Goal: Transaction & Acquisition: Book appointment/travel/reservation

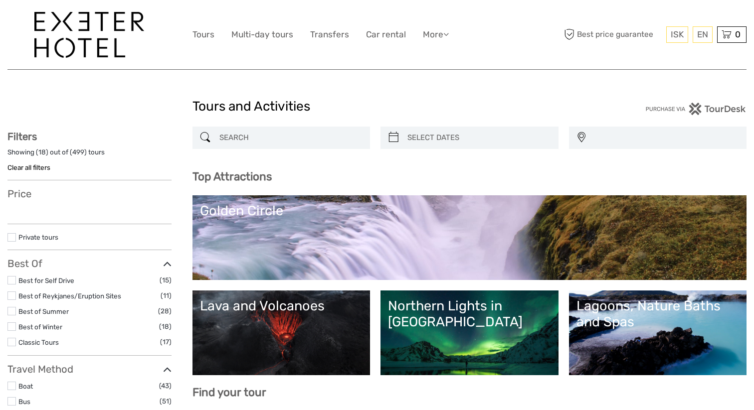
select select
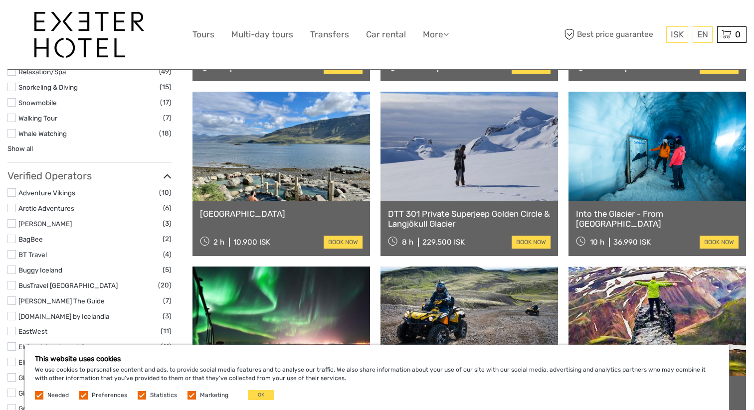
scroll to position [1026, 0]
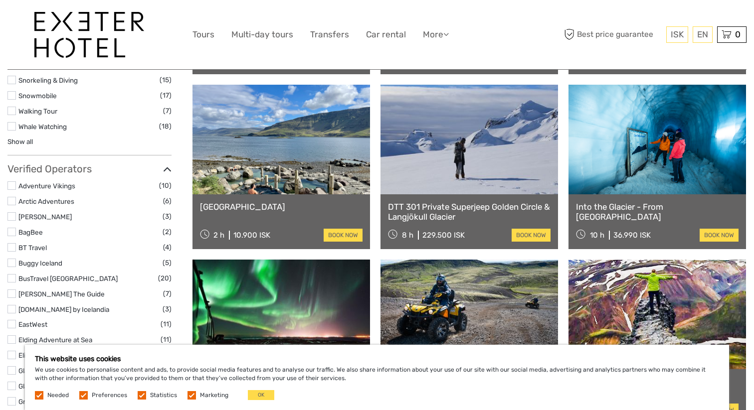
click at [654, 205] on link "Into the Glacier - From Reykjavík" at bounding box center [657, 212] width 162 height 20
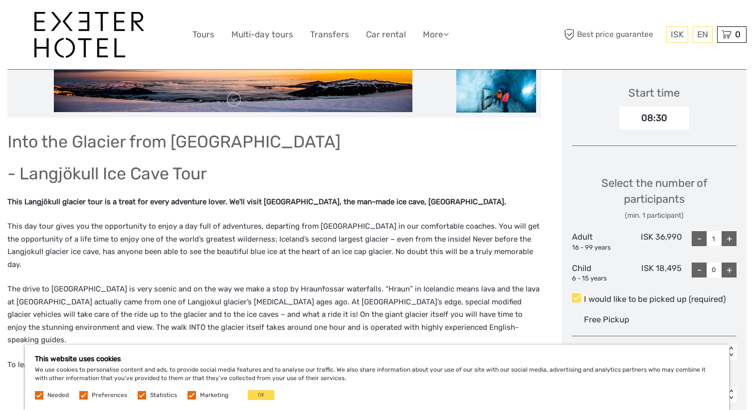
scroll to position [330, 0]
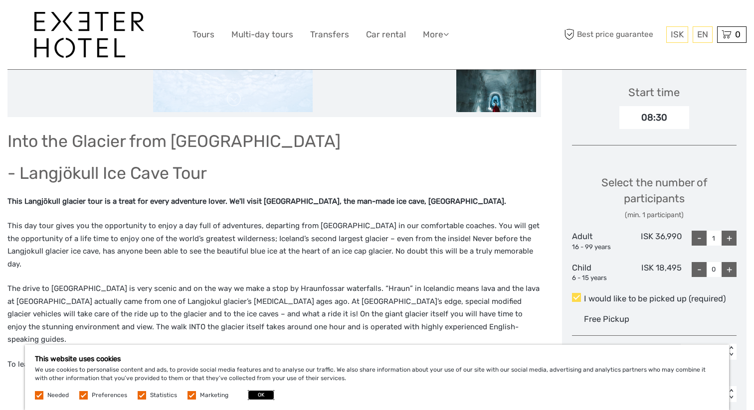
click at [261, 394] on button "OK" at bounding box center [261, 395] width 26 height 10
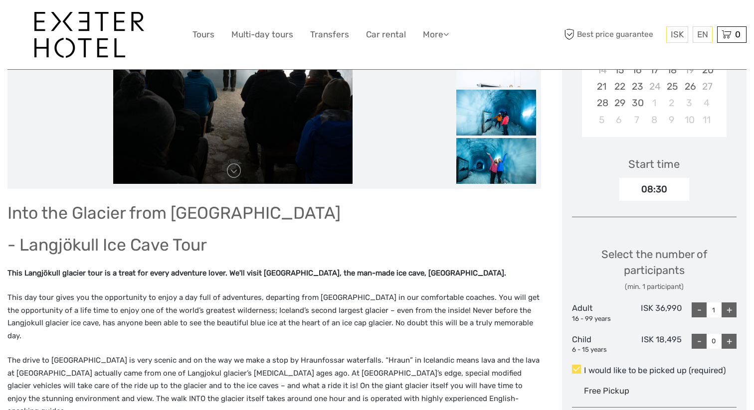
scroll to position [257, 0]
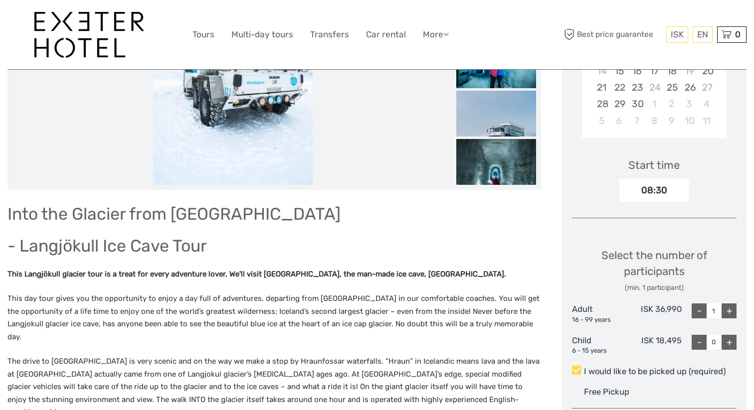
click at [196, 168] on img at bounding box center [232, 65] width 159 height 239
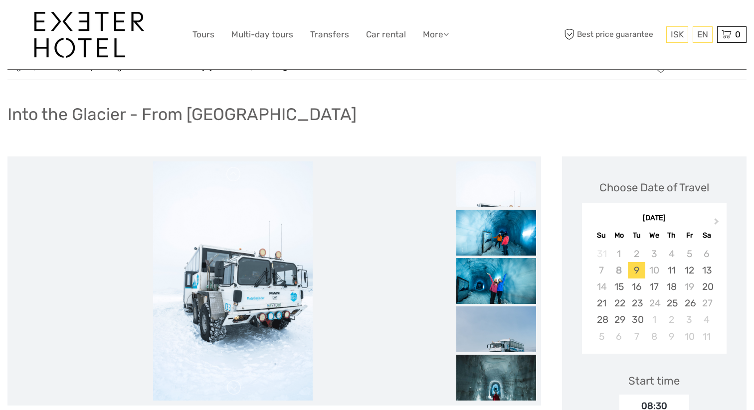
scroll to position [15, 0]
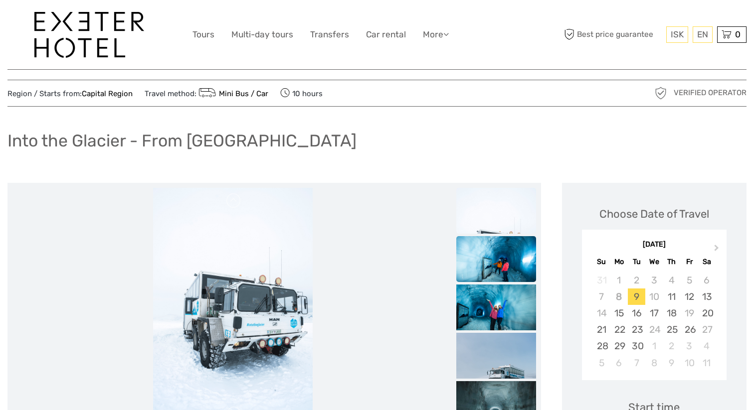
click at [501, 257] on img at bounding box center [496, 262] width 80 height 53
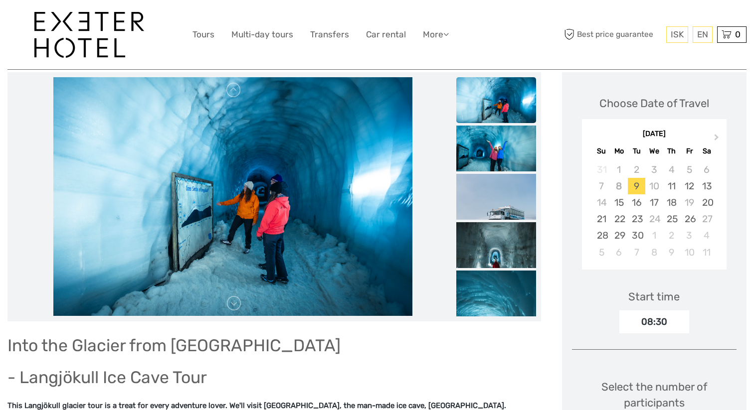
scroll to position [129, 0]
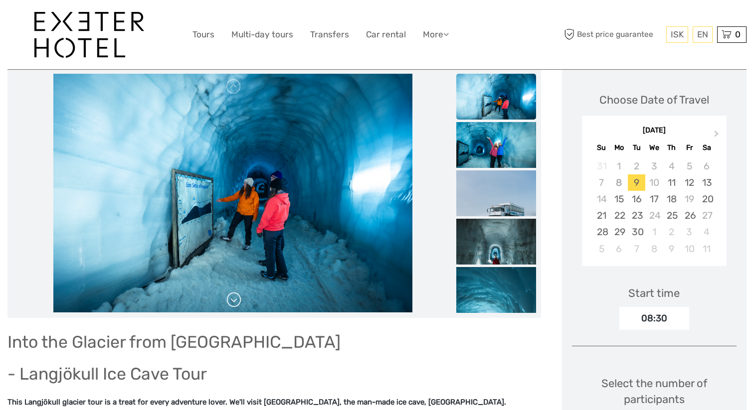
click at [235, 301] on link at bounding box center [234, 300] width 16 height 16
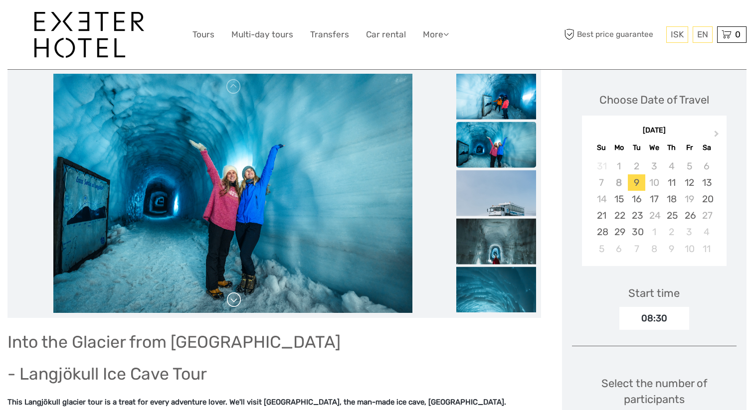
click at [233, 297] on link at bounding box center [234, 300] width 16 height 16
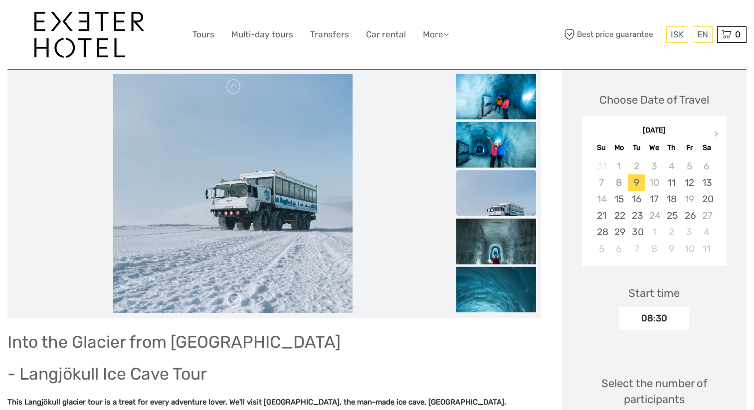
click at [233, 297] on link at bounding box center [234, 300] width 16 height 16
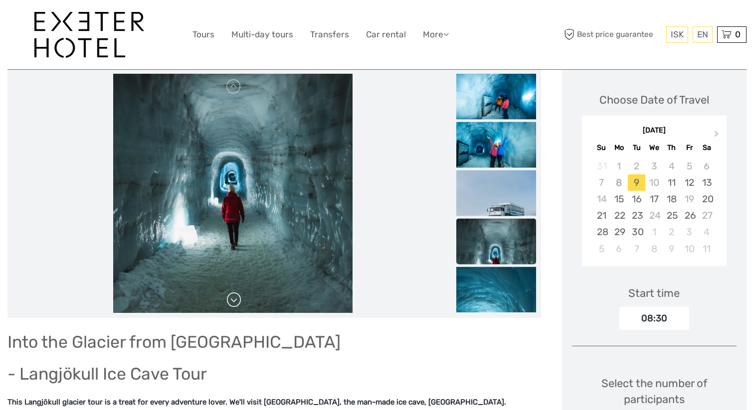
click at [233, 298] on link at bounding box center [234, 300] width 16 height 16
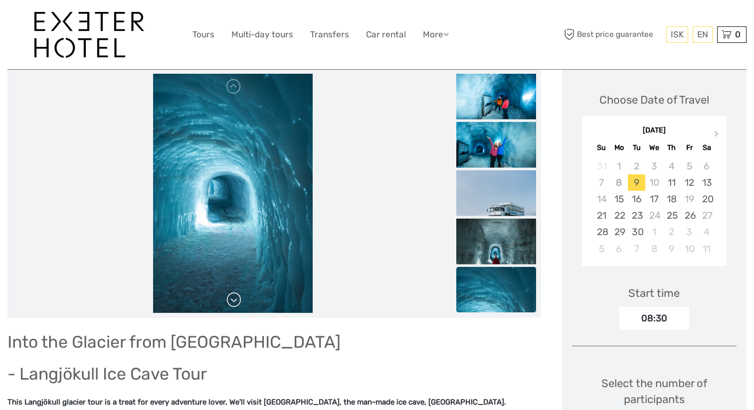
click at [233, 298] on link at bounding box center [234, 300] width 16 height 16
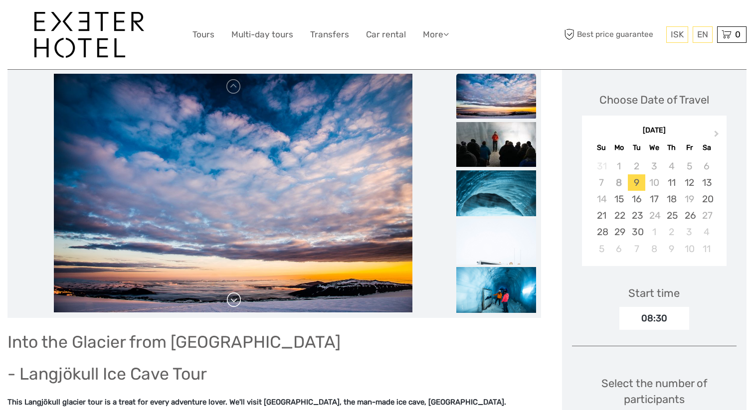
click at [234, 298] on link at bounding box center [234, 300] width 16 height 16
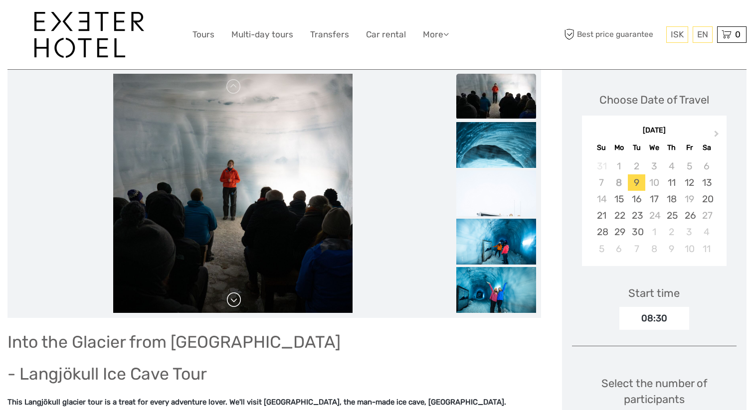
click at [234, 298] on link at bounding box center [234, 300] width 16 height 16
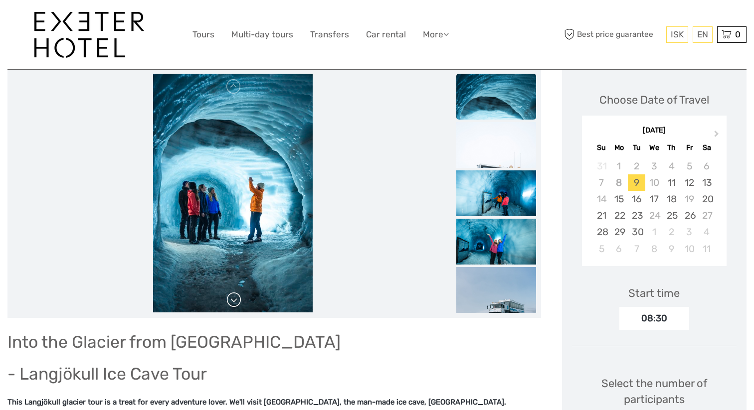
click at [234, 298] on link at bounding box center [234, 300] width 16 height 16
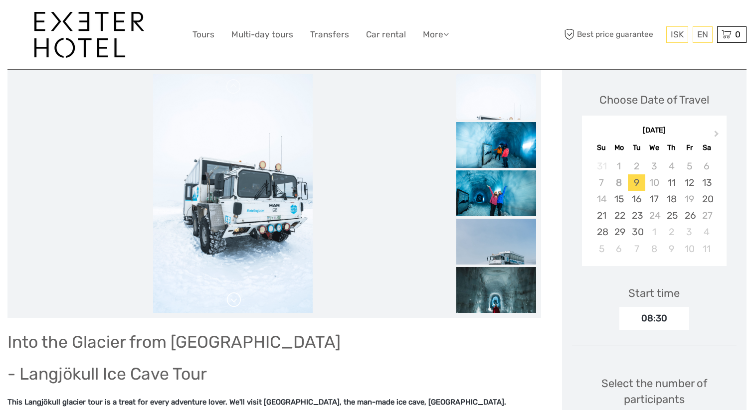
click at [234, 298] on link at bounding box center [234, 300] width 16 height 16
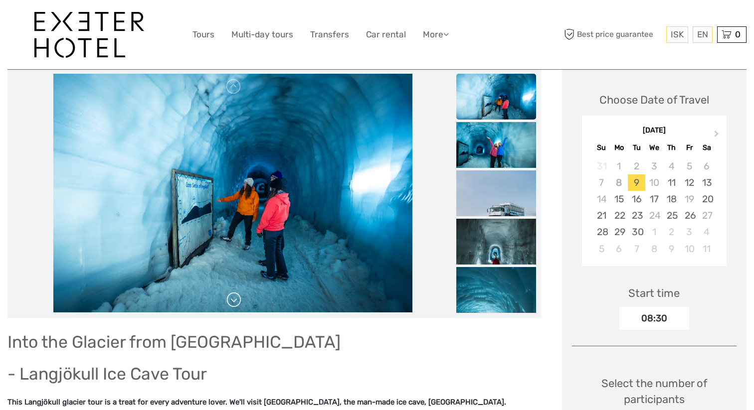
click at [234, 298] on link at bounding box center [234, 300] width 16 height 16
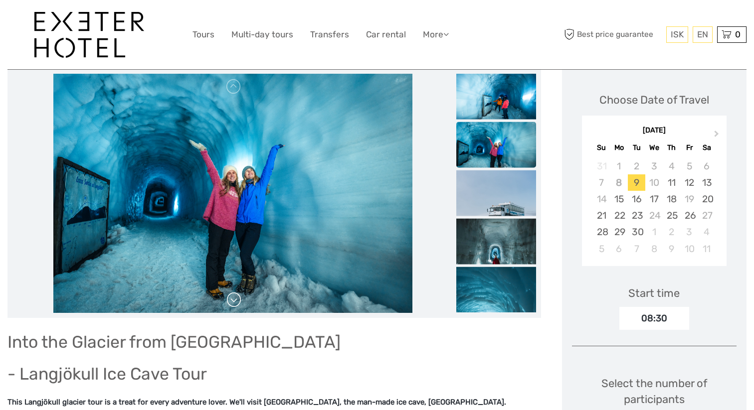
click at [234, 298] on link at bounding box center [234, 300] width 16 height 16
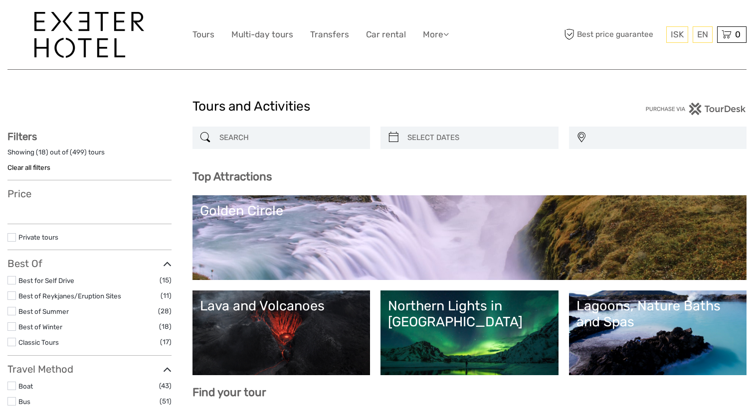
select select
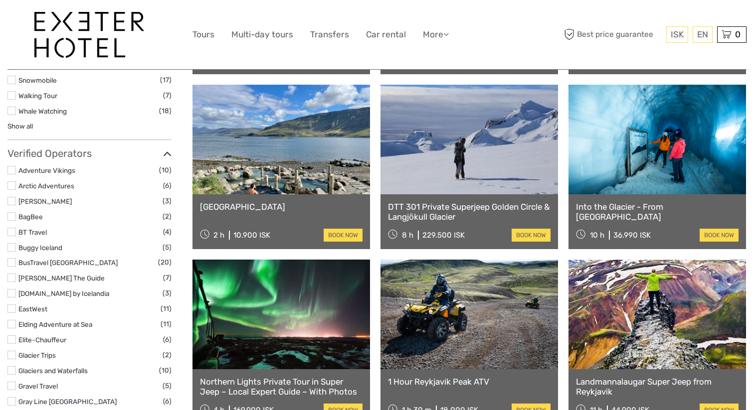
select select
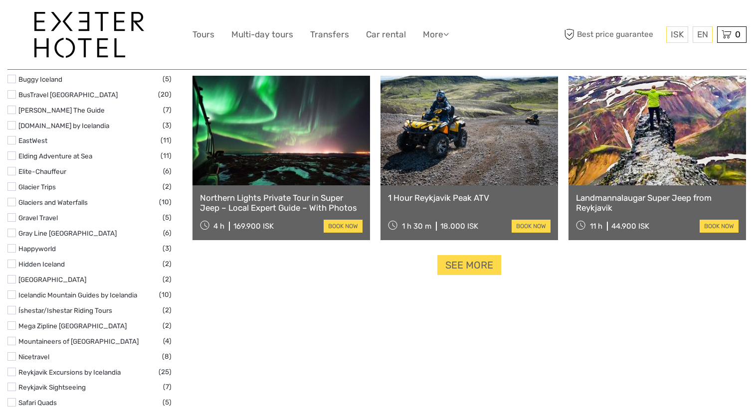
scroll to position [1211, 0]
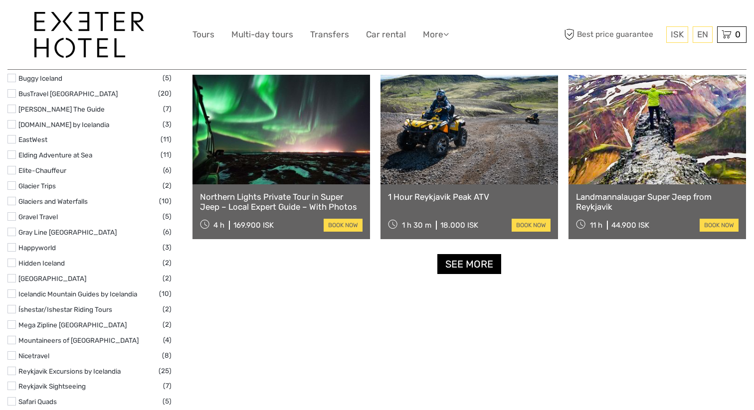
click at [469, 260] on link "See more" at bounding box center [469, 264] width 64 height 20
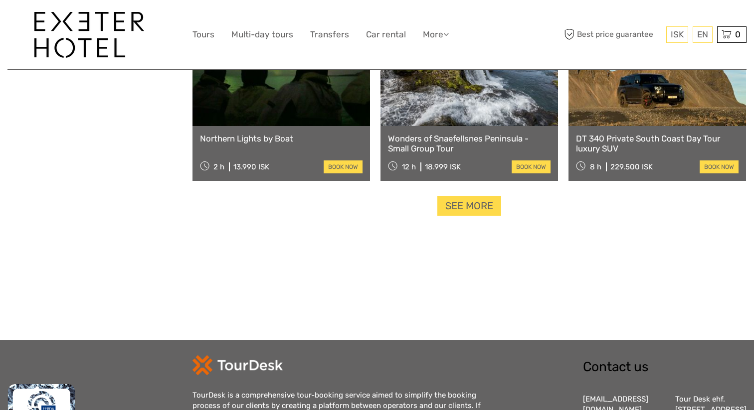
scroll to position [2081, 0]
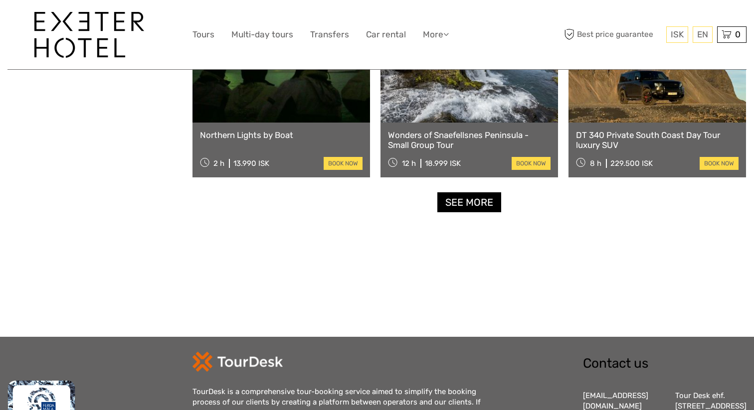
click at [482, 203] on link "See more" at bounding box center [469, 202] width 64 height 20
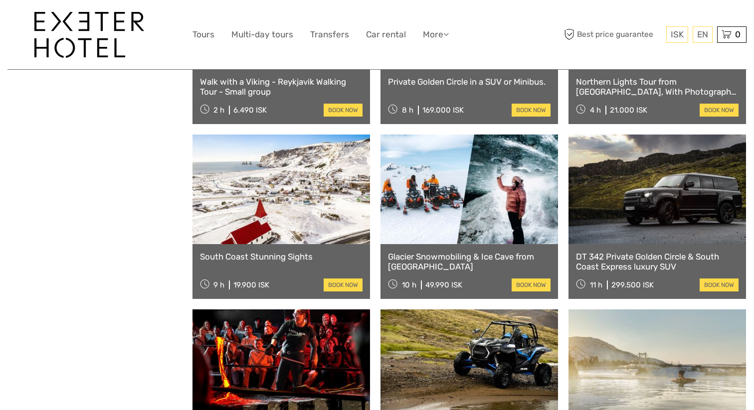
scroll to position [2662, 0]
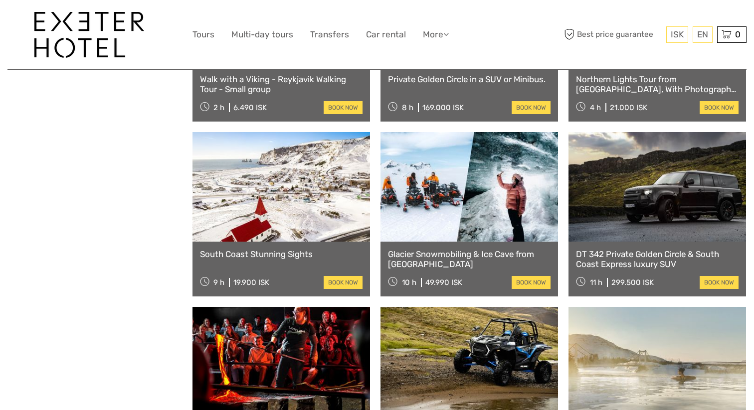
click at [456, 252] on link "Glacier Snowmobiling & Ice Cave from Reykjavík" at bounding box center [469, 259] width 162 height 20
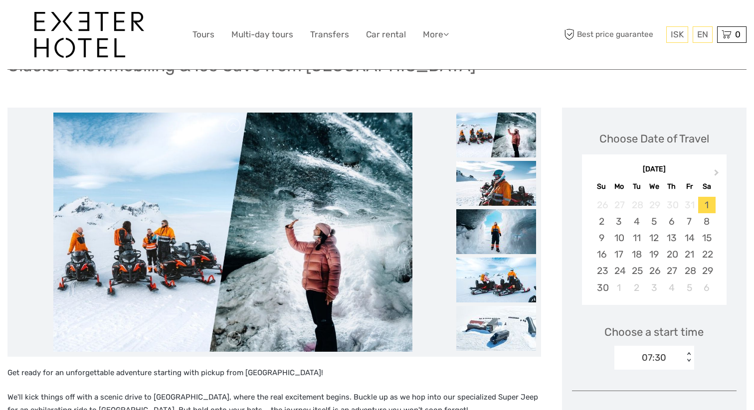
scroll to position [89, 0]
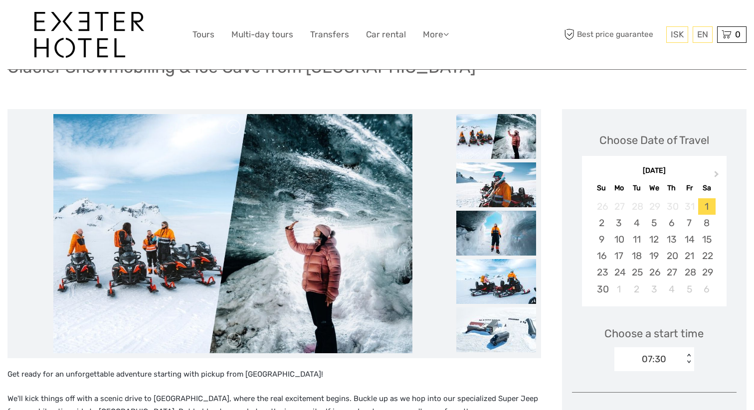
click at [175, 240] on img at bounding box center [232, 233] width 359 height 239
click at [490, 180] on img at bounding box center [496, 184] width 80 height 45
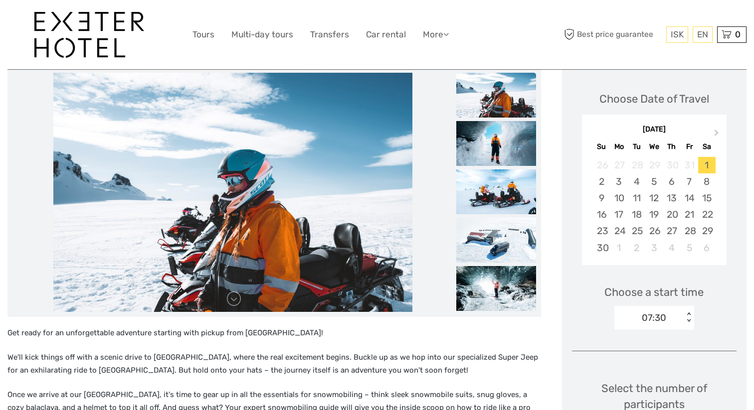
scroll to position [137, 0]
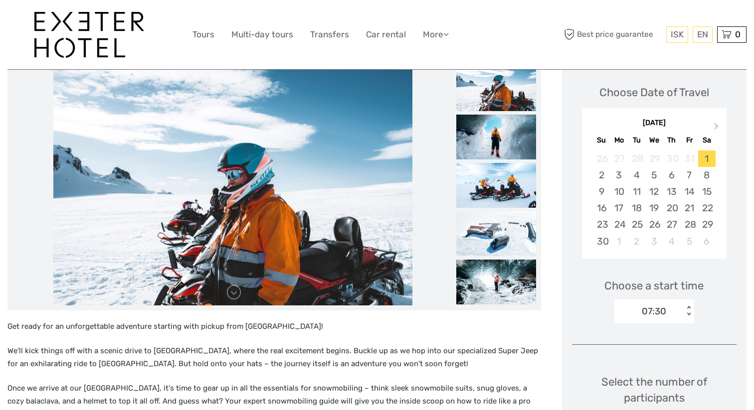
click at [505, 183] on img at bounding box center [496, 185] width 80 height 45
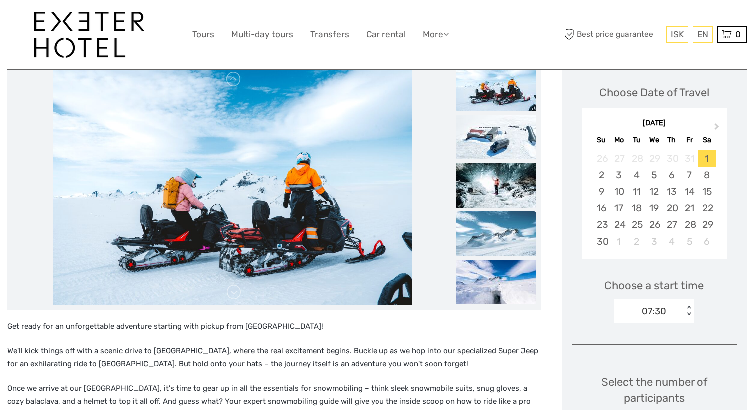
click at [499, 233] on img at bounding box center [496, 233] width 80 height 45
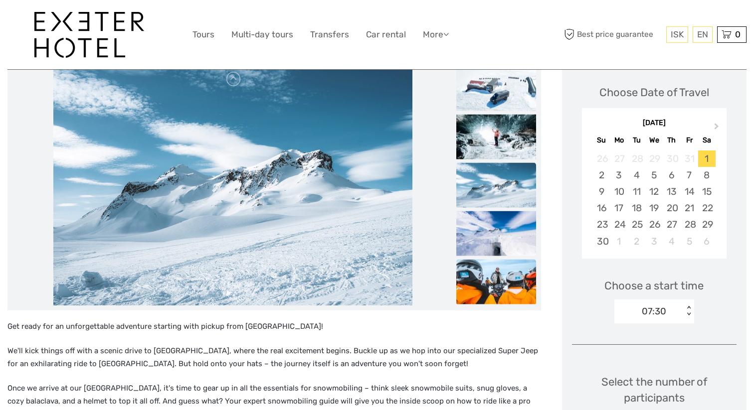
click at [508, 278] on img at bounding box center [496, 281] width 80 height 45
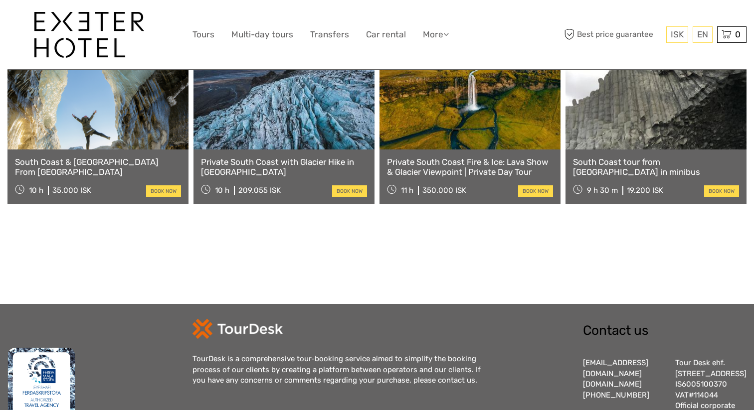
scroll to position [1207, 0]
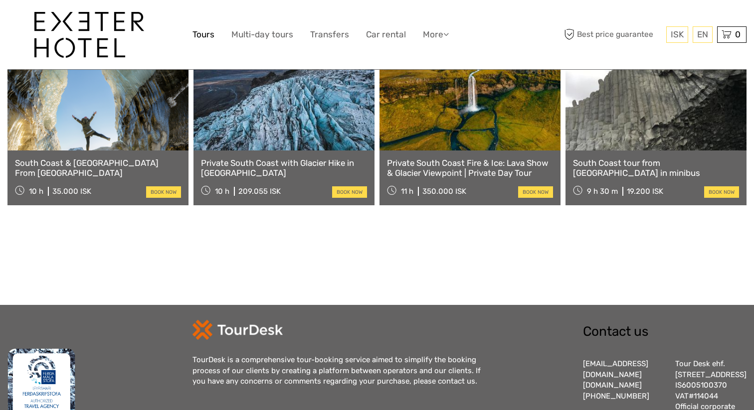
click at [200, 33] on link "Tours" at bounding box center [203, 34] width 22 height 14
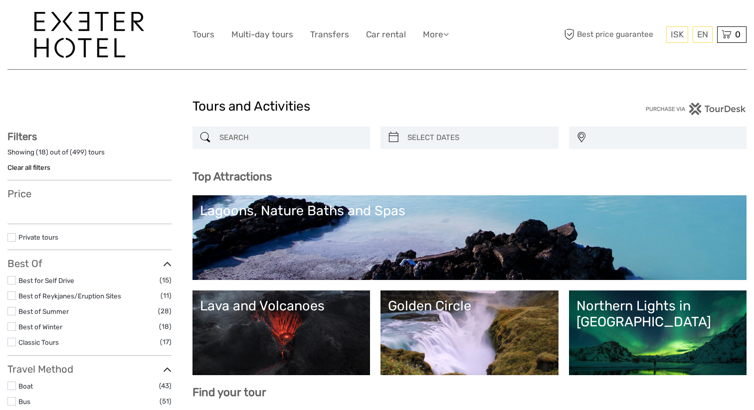
select select
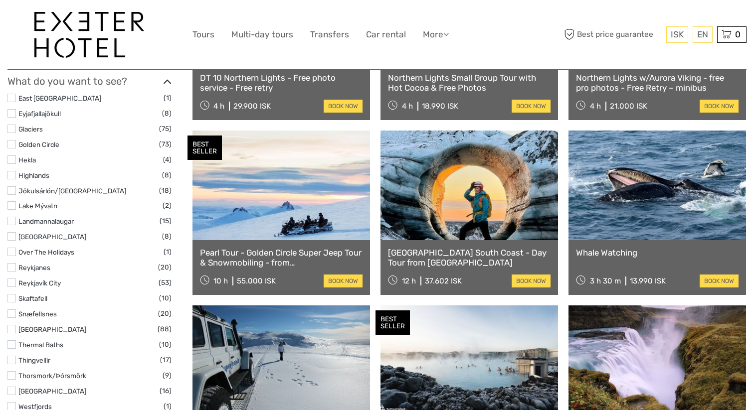
scroll to position [429, 0]
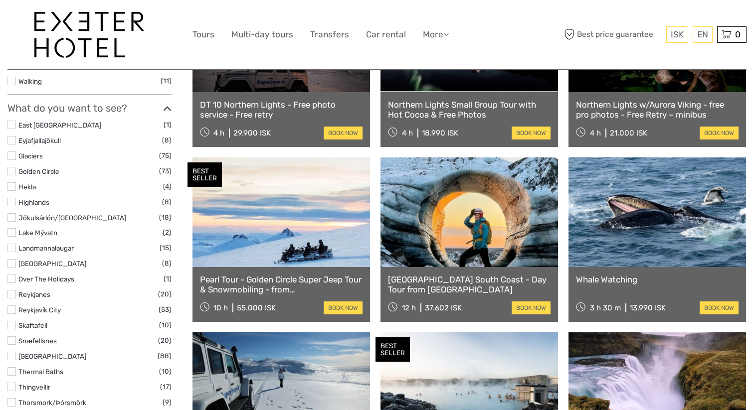
click at [499, 216] on link at bounding box center [468, 212] width 177 height 110
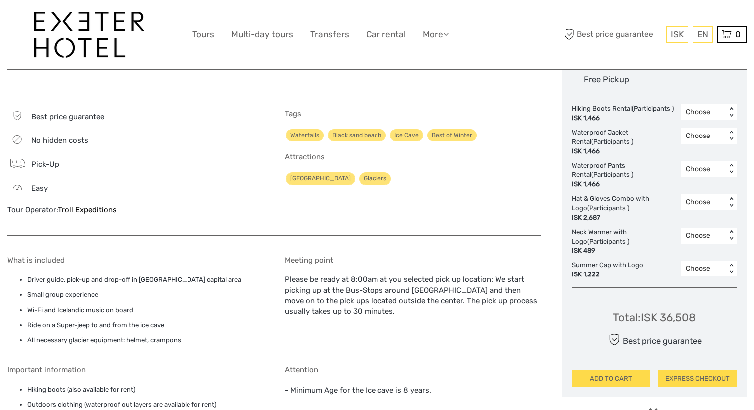
scroll to position [538, 0]
click at [731, 111] on div "< >" at bounding box center [731, 113] width 8 height 10
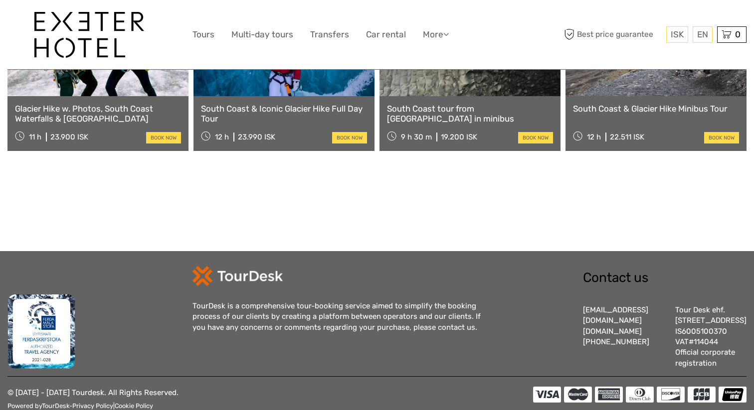
scroll to position [1212, 0]
